Goal: Transaction & Acquisition: Purchase product/service

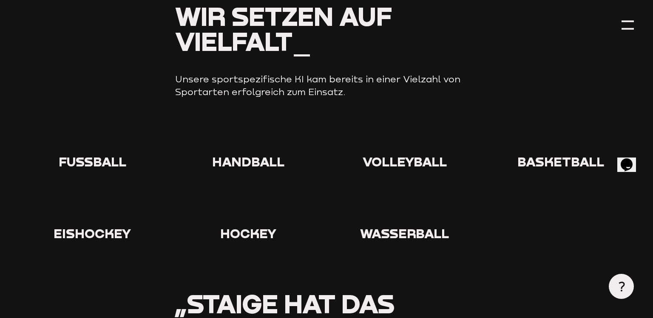
scroll to position [857, 0]
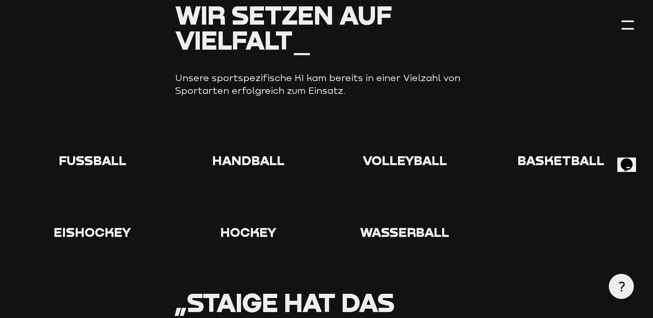
click at [130, 136] on div at bounding box center [92, 137] width 147 height 31
click at [89, 136] on icon at bounding box center [92, 135] width 27 height 27
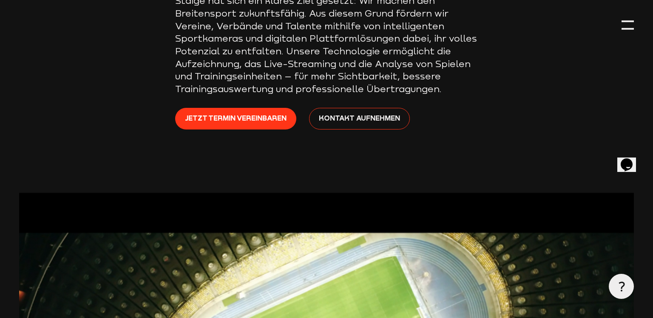
scroll to position [286, 0]
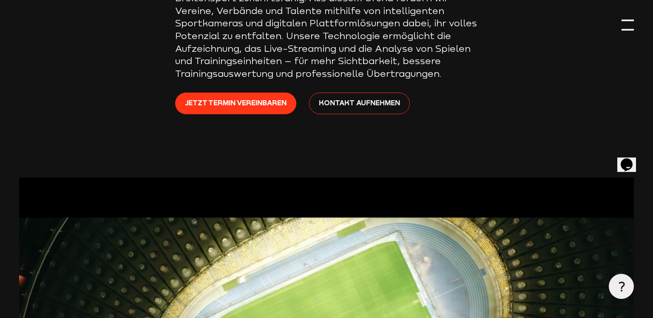
click at [626, 21] on div at bounding box center [628, 21] width 13 height 2
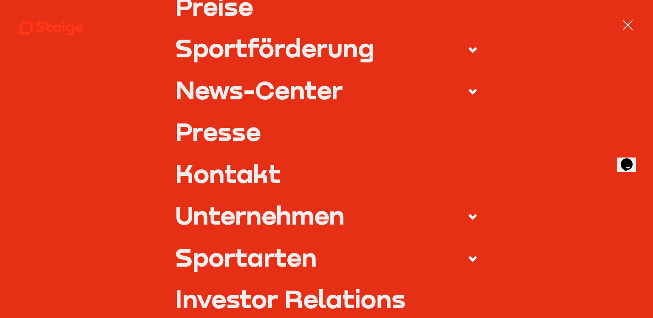
scroll to position [333, 0]
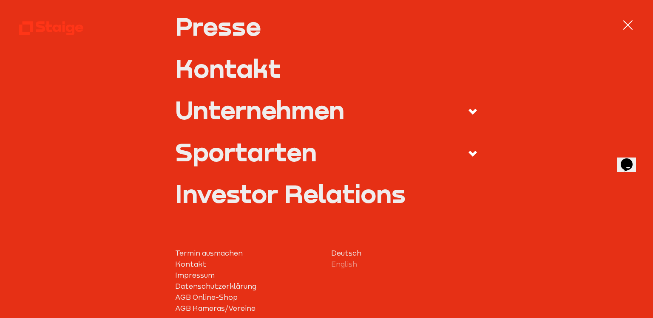
click at [626, 21] on div at bounding box center [628, 25] width 13 height 13
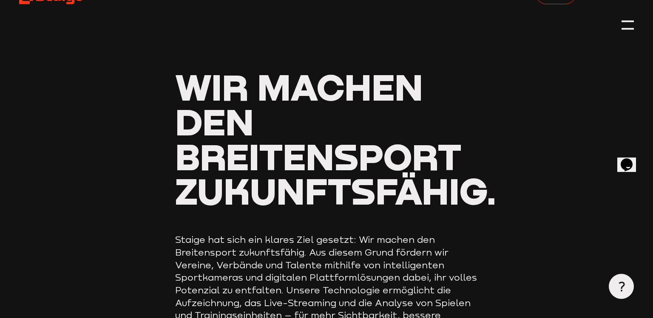
scroll to position [0, 0]
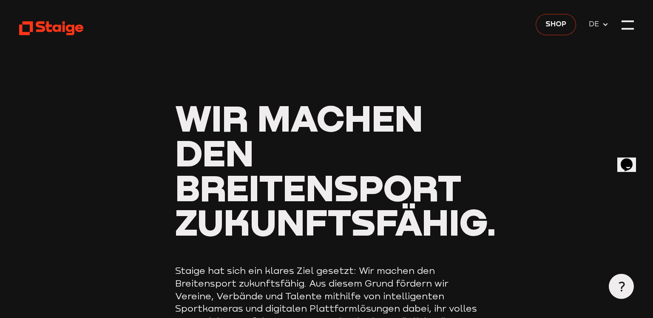
click at [568, 22] on link "Shop" at bounding box center [556, 24] width 41 height 21
